Goal: Find specific page/section: Find specific page/section

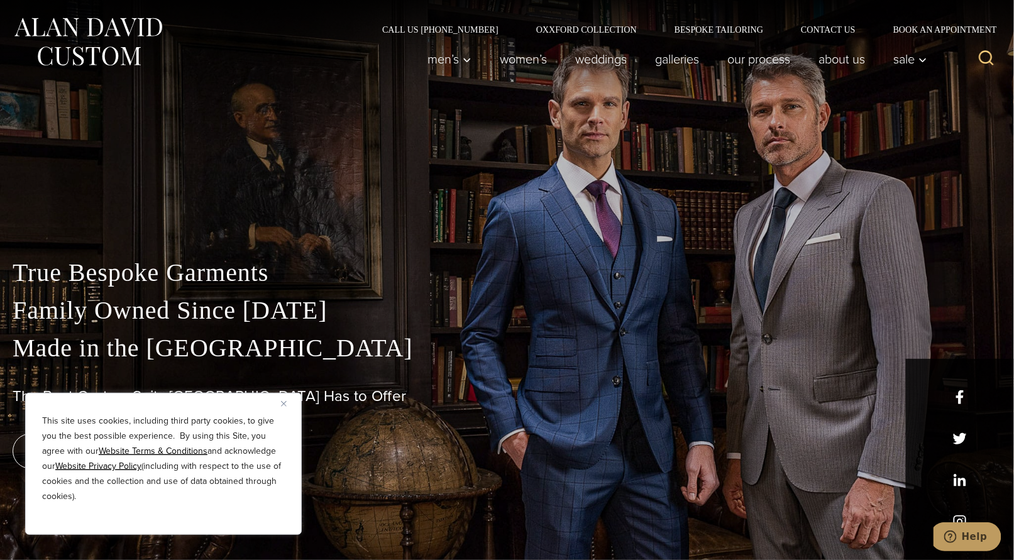
click at [286, 402] on img "Close" at bounding box center [284, 404] width 6 height 6
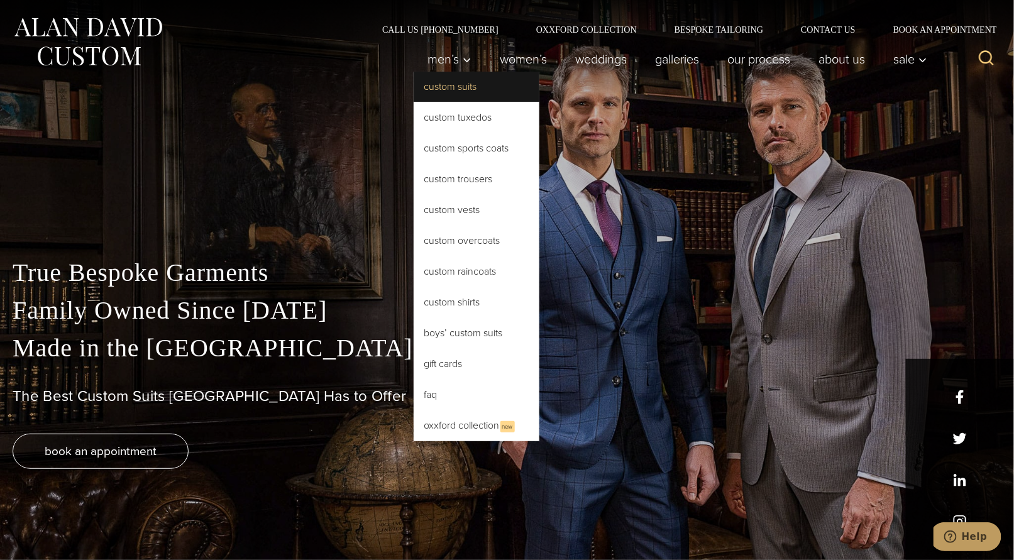
click at [436, 94] on link "Custom Suits" at bounding box center [477, 87] width 126 height 30
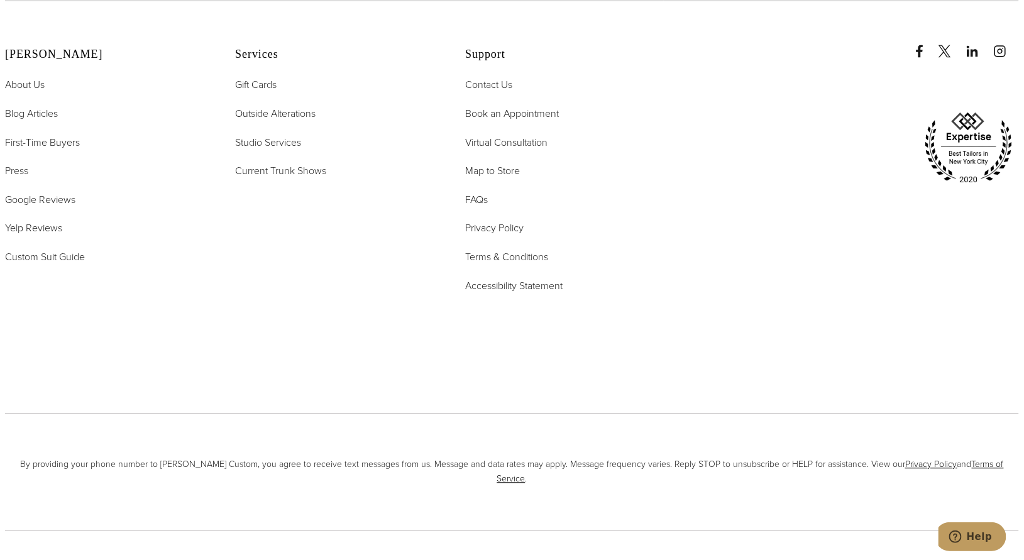
scroll to position [8112, 0]
